Goal: Register for event/course

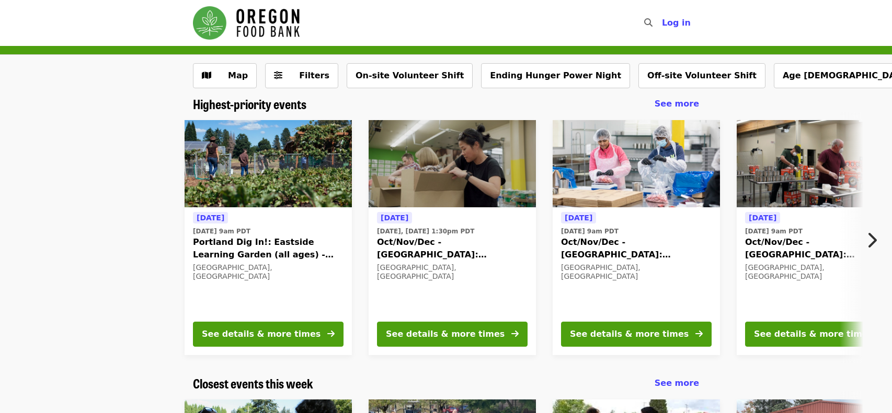
click at [878, 246] on button "Next item" at bounding box center [874, 240] width 34 height 29
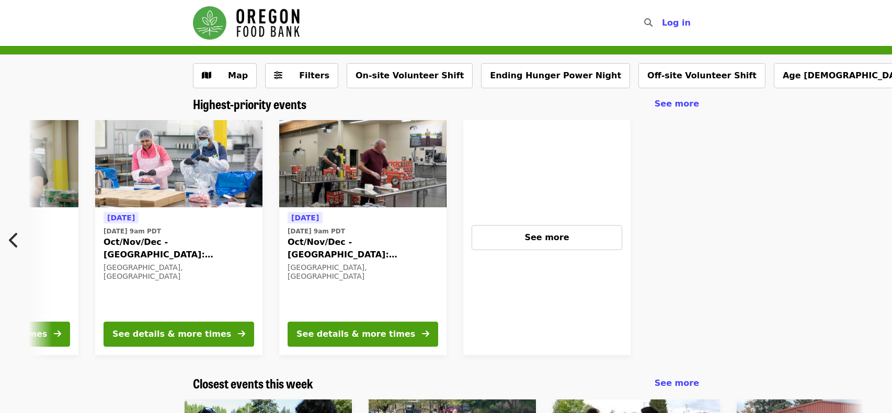
scroll to position [0, 478]
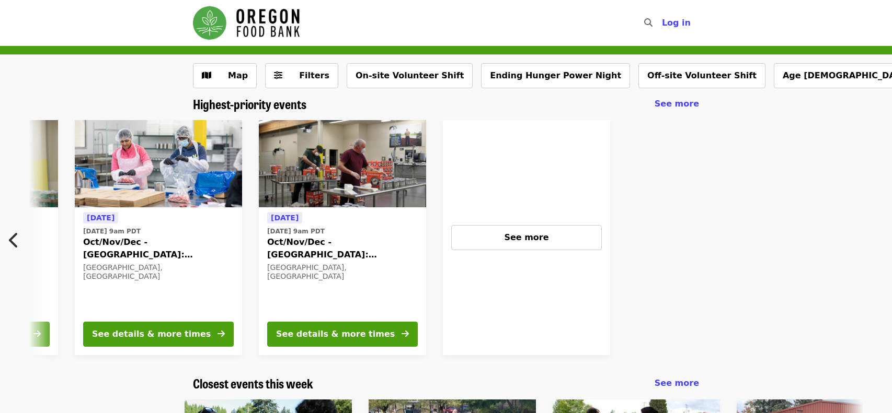
click at [878, 246] on div at bounding box center [752, 238] width 268 height 252
click at [581, 244] on button "See more" at bounding box center [526, 237] width 150 height 25
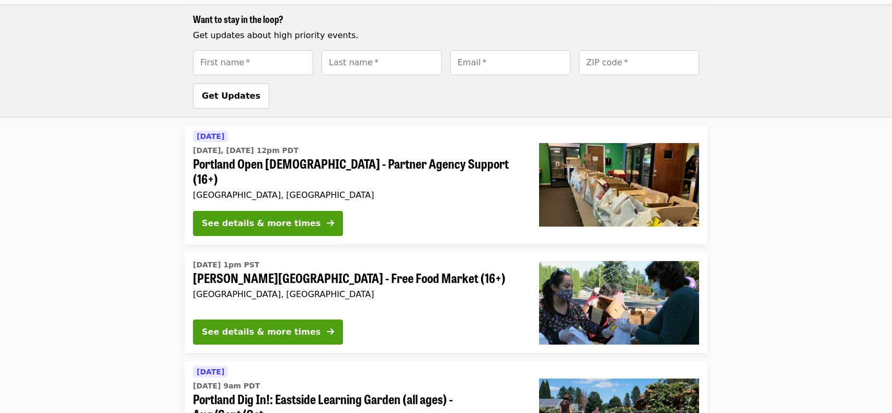
scroll to position [1990, 0]
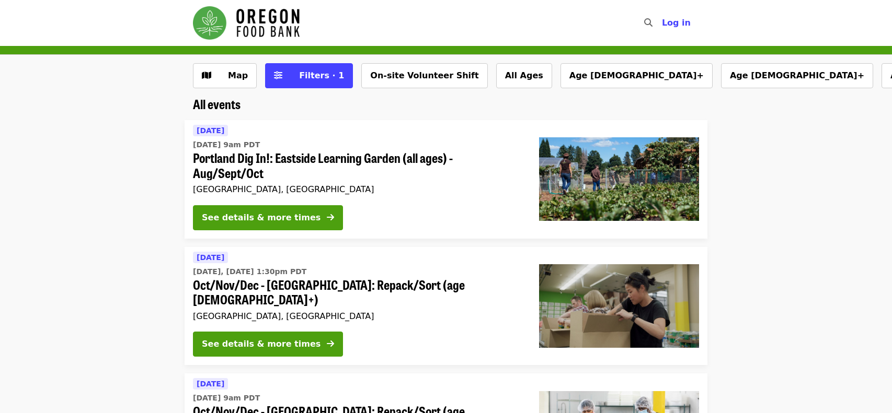
scroll to position [432, 0]
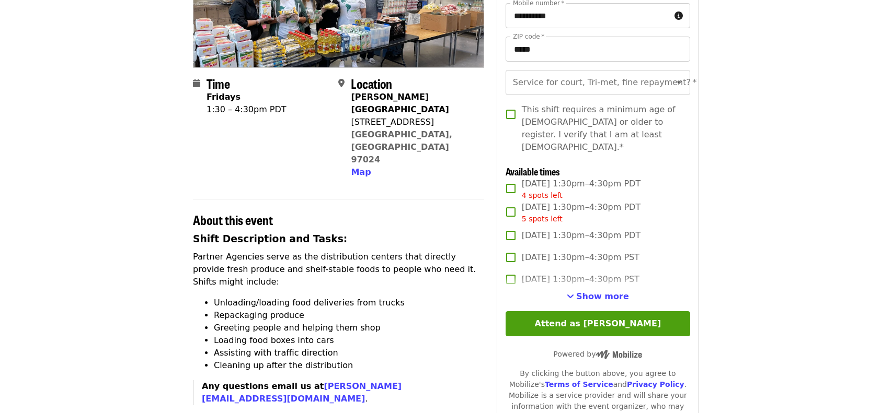
scroll to position [185, 0]
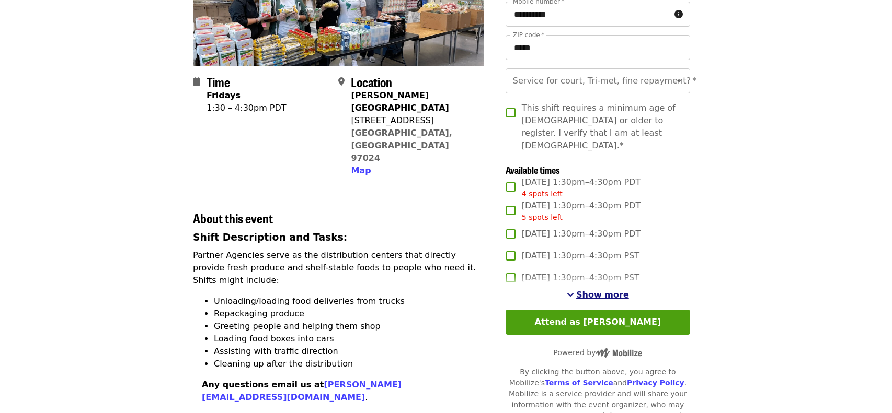
click at [593, 290] on span "Show more" at bounding box center [602, 295] width 53 height 10
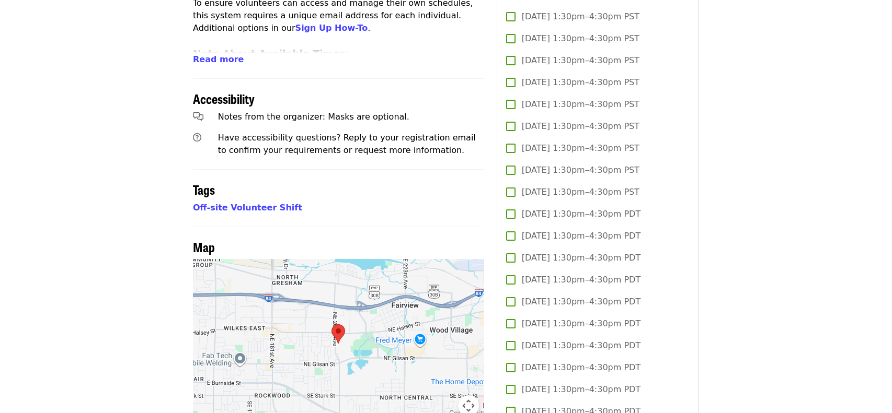
scroll to position [0, 0]
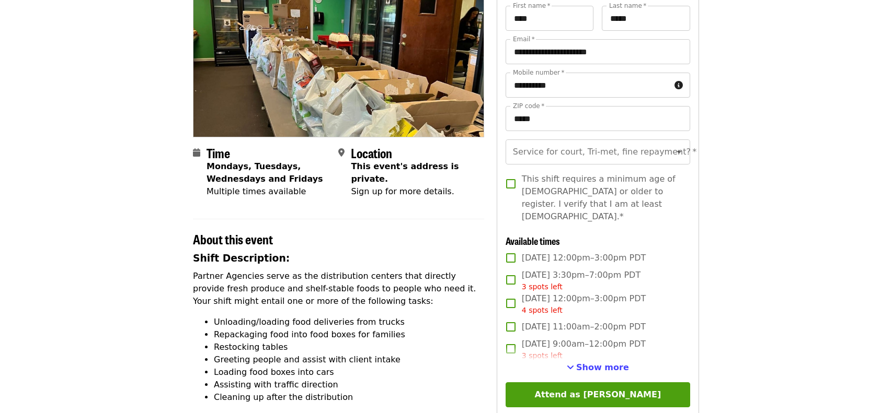
scroll to position [114, 0]
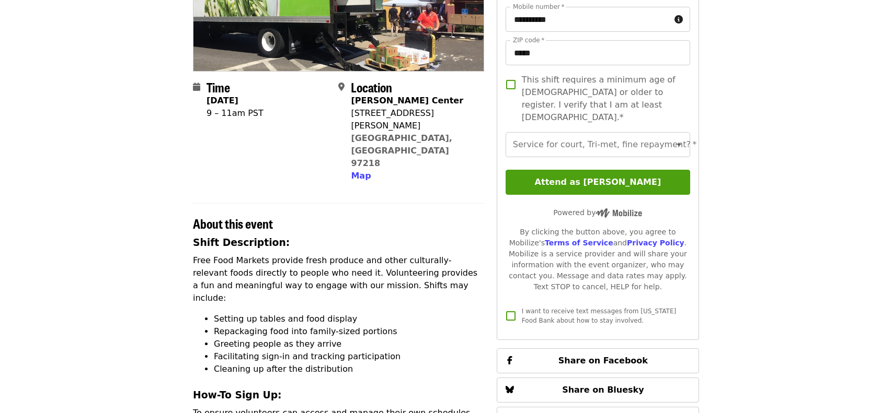
scroll to position [186, 0]
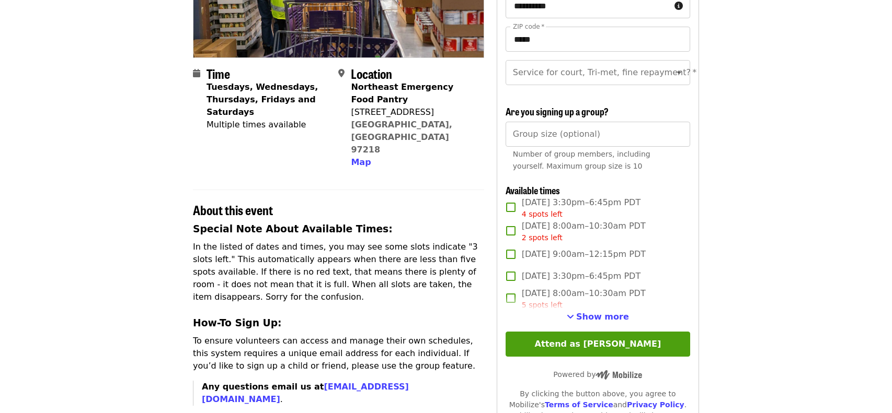
scroll to position [194, 0]
click at [598, 313] on span "Show more" at bounding box center [602, 316] width 53 height 10
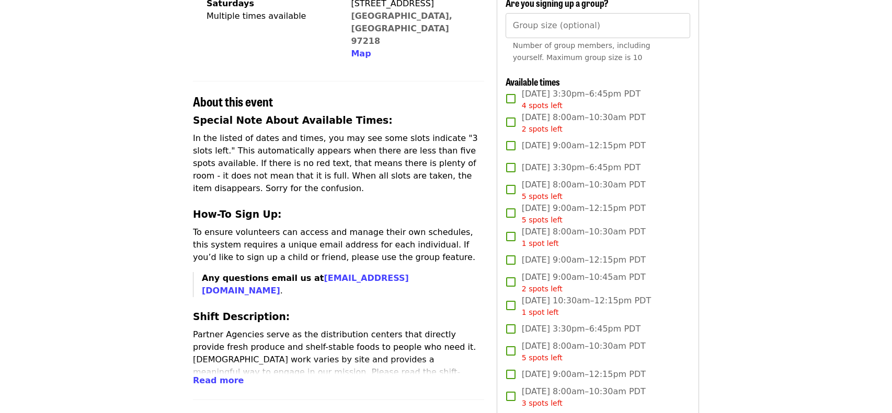
scroll to position [304, 0]
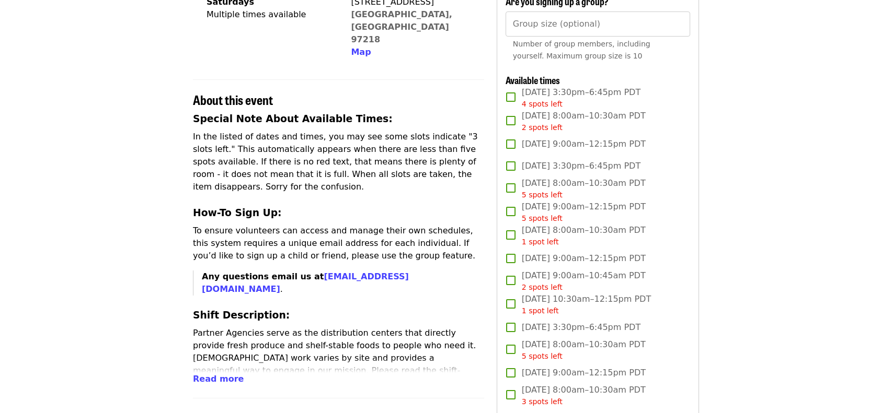
click at [583, 262] on span "Sat, Oct 18, 9:00am–12:15pm PDT" at bounding box center [584, 258] width 124 height 13
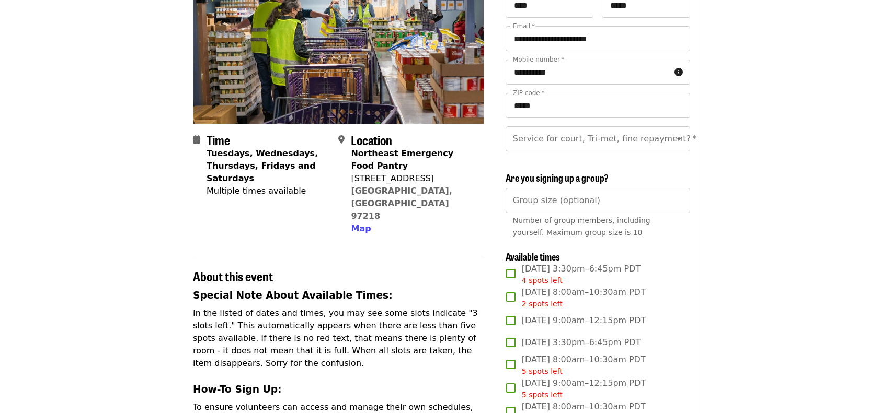
scroll to position [125, 0]
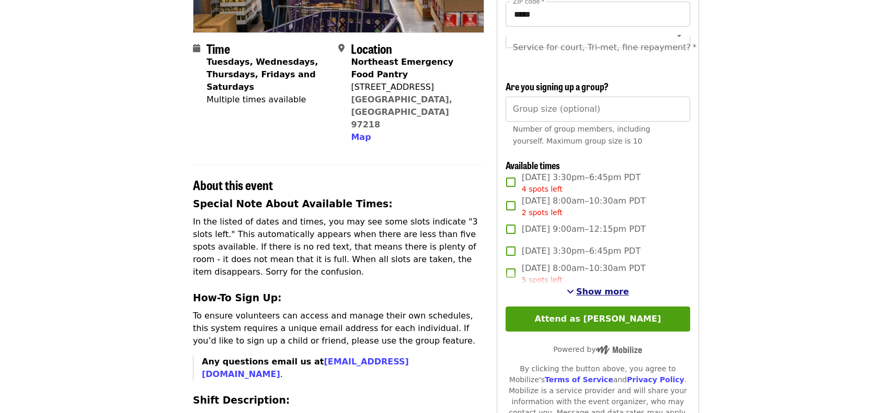
click at [595, 292] on span "Show more" at bounding box center [602, 292] width 53 height 10
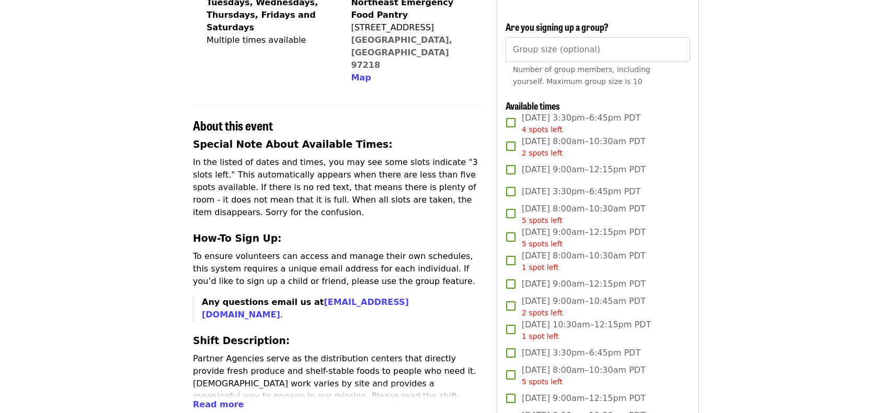
scroll to position [281, 0]
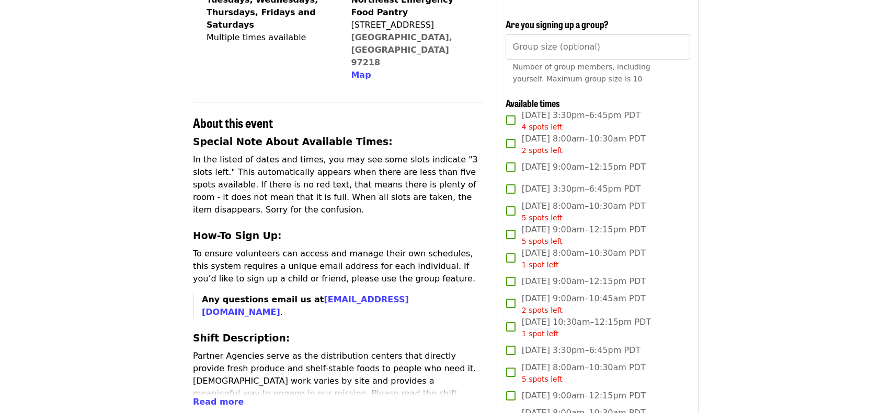
click at [598, 285] on span "[DATE] 9:00am–12:15pm PDT" at bounding box center [584, 281] width 124 height 13
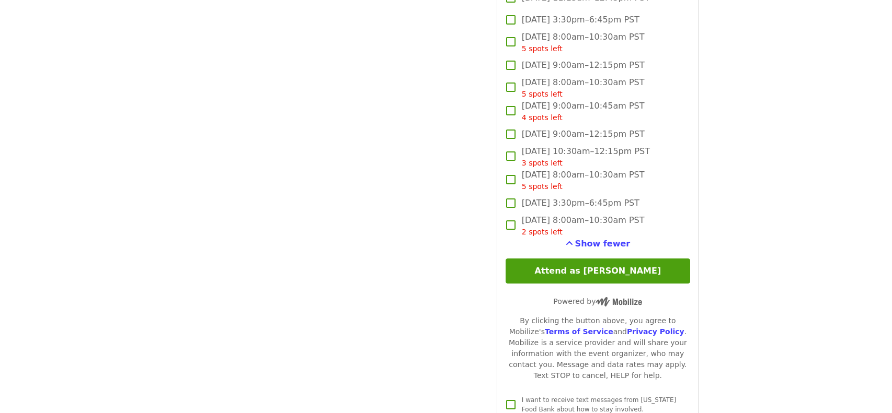
scroll to position [1344, 0]
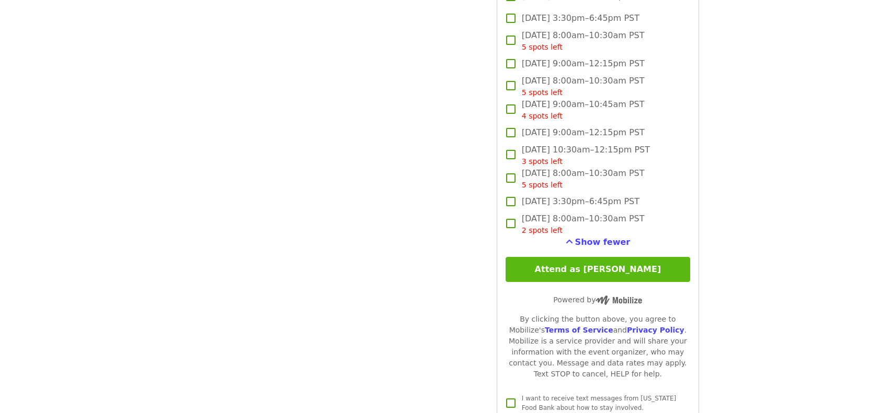
click at [568, 271] on button "Attend as [PERSON_NAME]" at bounding box center [597, 269] width 184 height 25
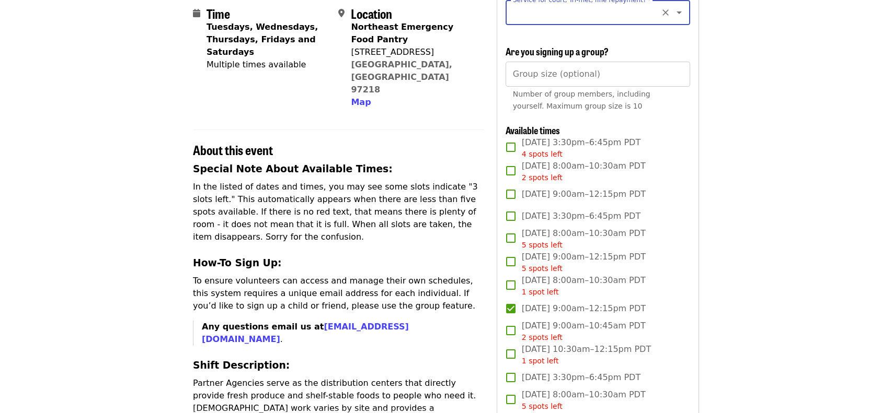
scroll to position [0, 0]
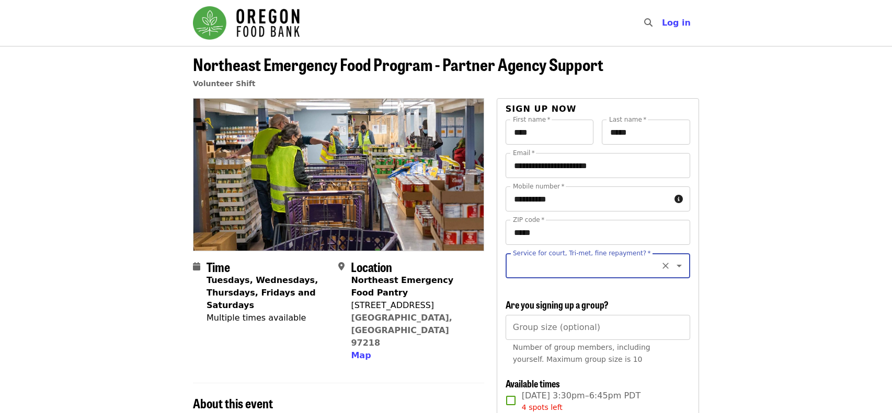
click at [562, 269] on input "Service for court, Tri-met, fine repayment?   *" at bounding box center [585, 266] width 142 height 20
click at [618, 270] on input "Service for court, Tri-met, fine repayment?   *" at bounding box center [585, 266] width 142 height 20
click at [524, 296] on li "No" at bounding box center [597, 294] width 184 height 19
type input "**"
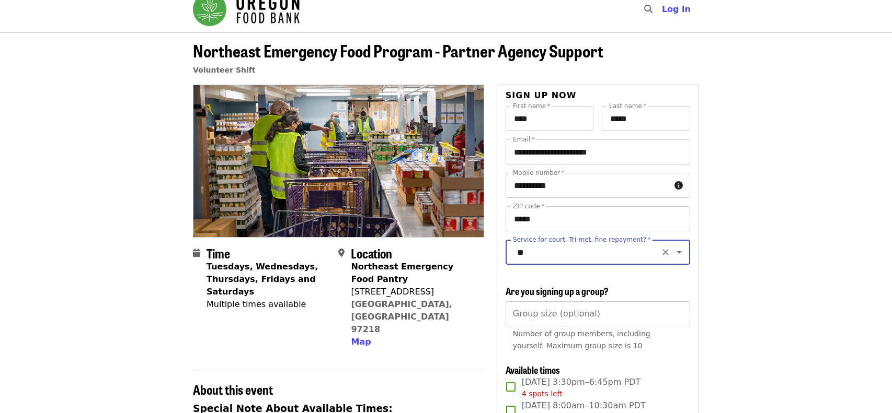
scroll to position [15, 0]
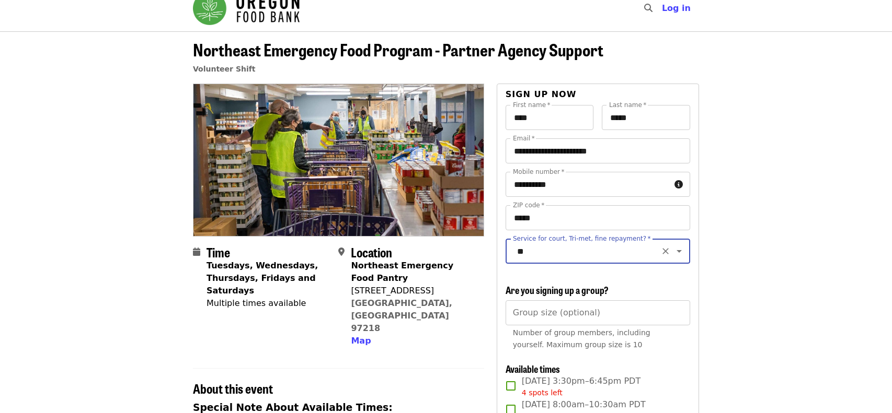
click at [578, 304] on input "Group size (optional)" at bounding box center [597, 312] width 184 height 25
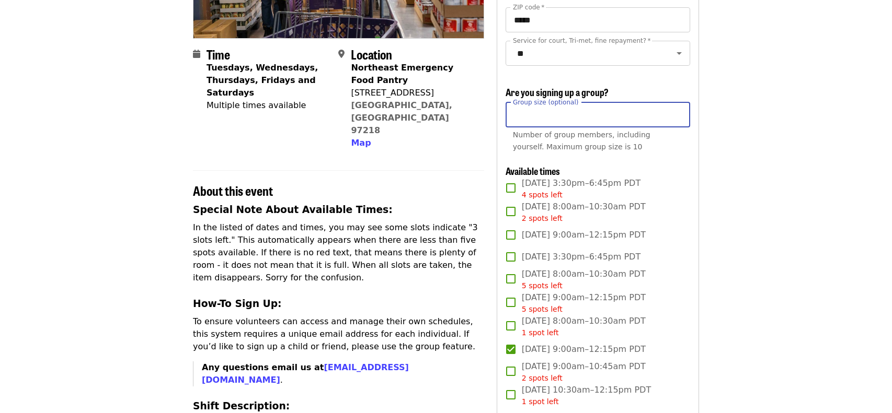
scroll to position [216, 0]
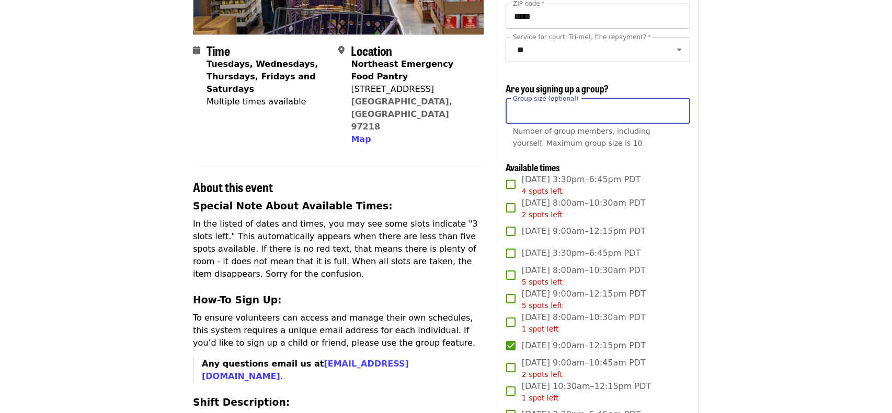
type input "*"
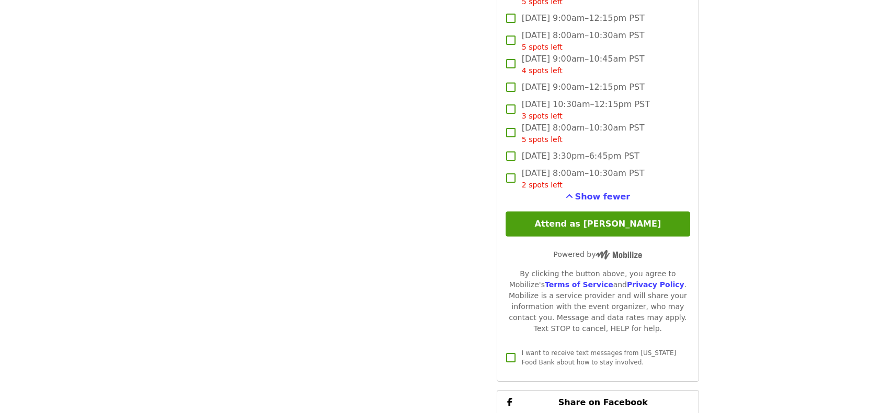
scroll to position [1391, 0]
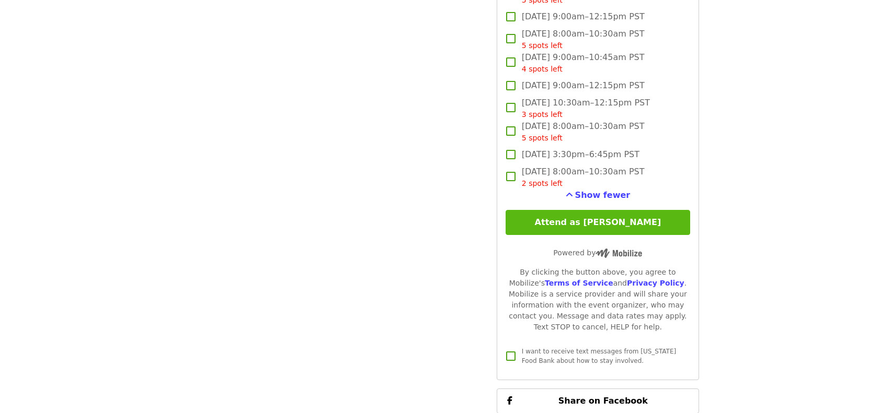
type input "*"
click at [656, 221] on button "Attend as [PERSON_NAME]" at bounding box center [597, 222] width 184 height 25
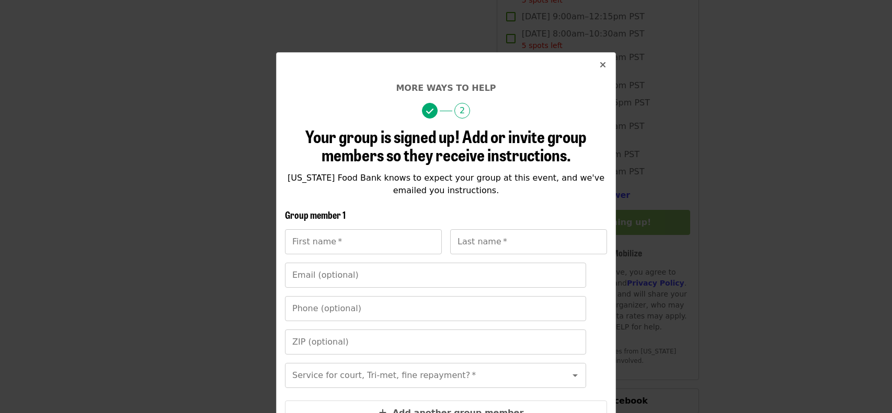
click at [601, 66] on icon "times icon" at bounding box center [602, 65] width 6 height 10
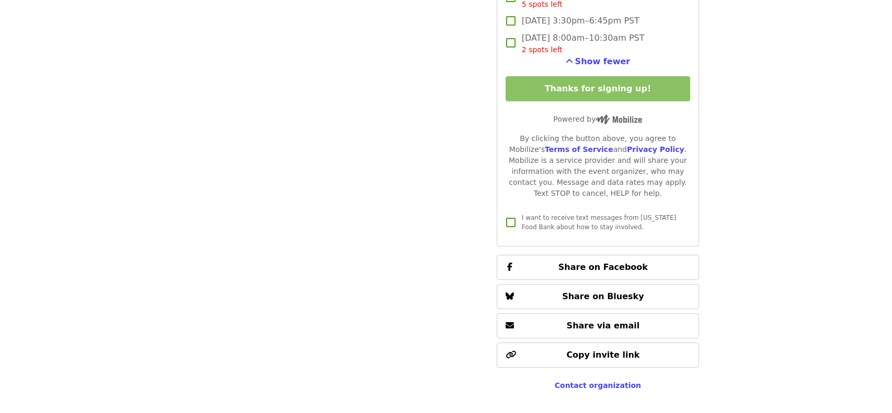
scroll to position [1534, 0]
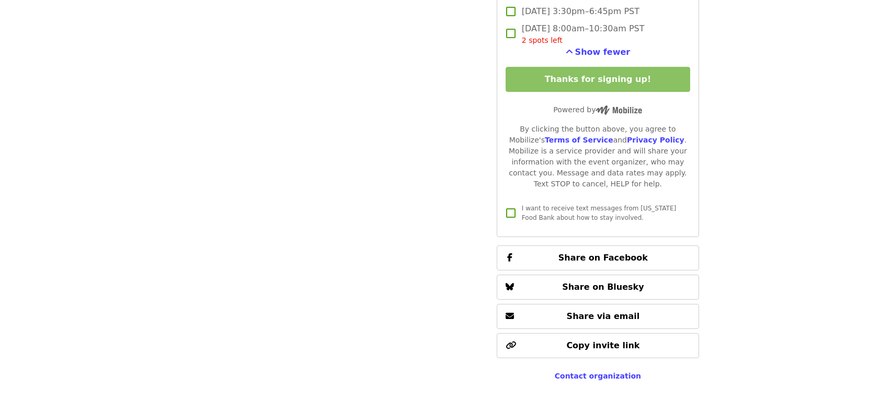
click at [579, 216] on span "I want to receive text messages from [US_STATE] Food Bank about how to stay inv…" at bounding box center [599, 213] width 154 height 17
